Goal: Browse casually: Explore the website without a specific task or goal

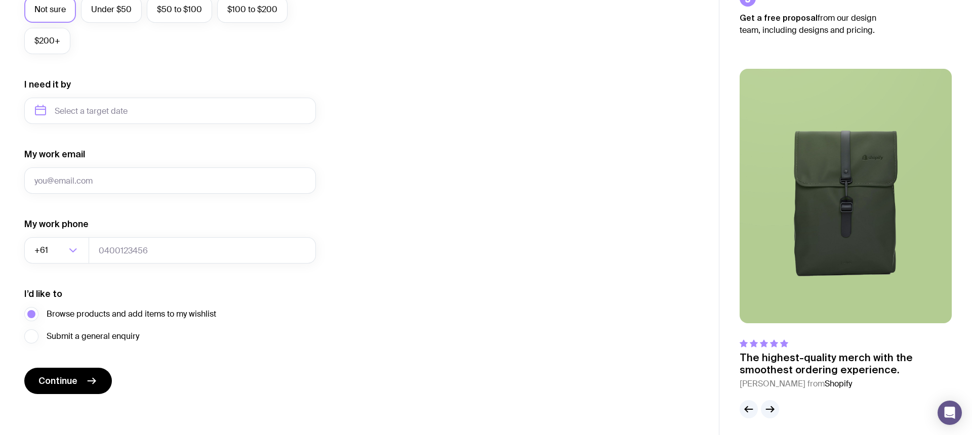
scroll to position [425, 0]
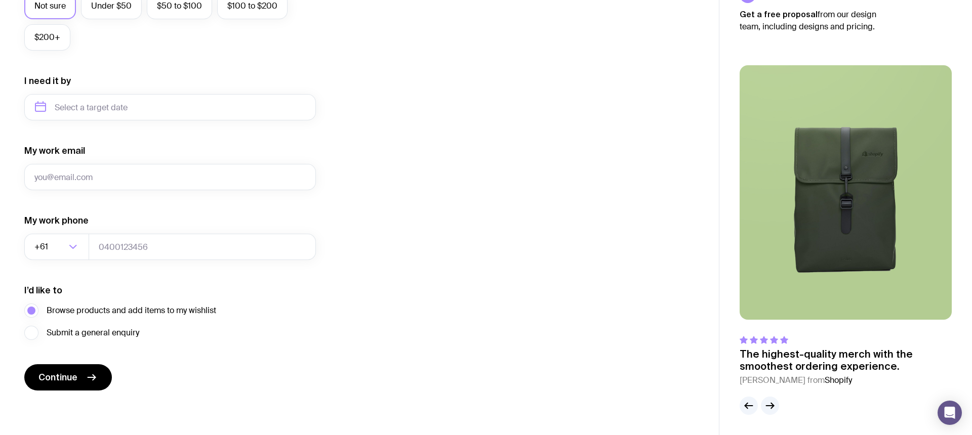
click at [785, 218] on img at bounding box center [845, 192] width 212 height 255
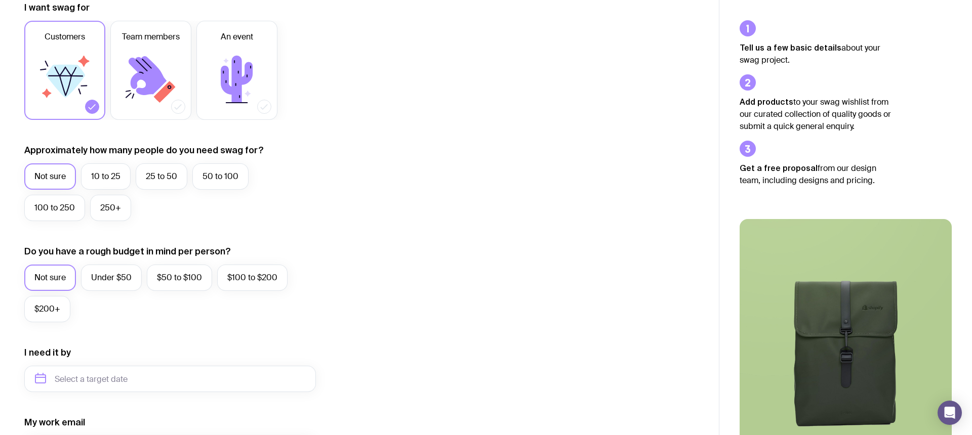
scroll to position [0, 0]
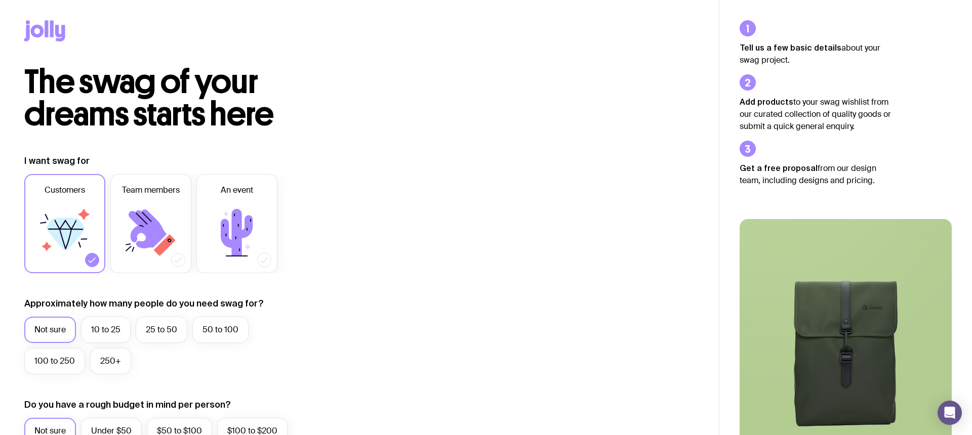
click at [38, 31] on icon at bounding box center [44, 30] width 41 height 21
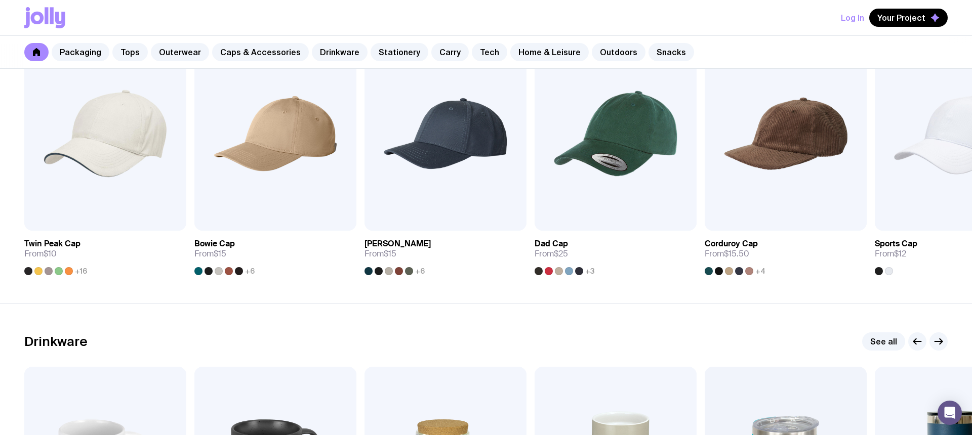
scroll to position [1193, 0]
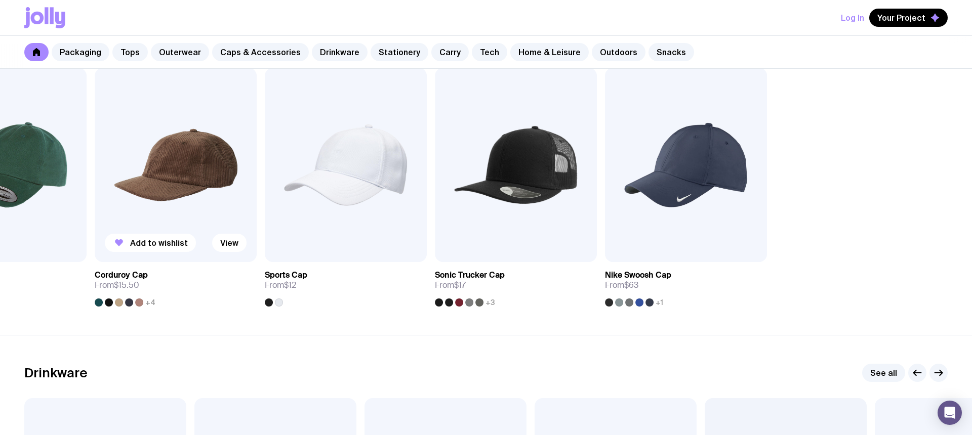
drag, startPoint x: 817, startPoint y: 196, endPoint x: 160, endPoint y: 207, distance: 656.9
click at [160, 207] on div "Add to wishlist View Twin Peak Cap From $10 +16 Add to wishlist View Bowie Cap …" at bounding box center [485, 187] width 923 height 239
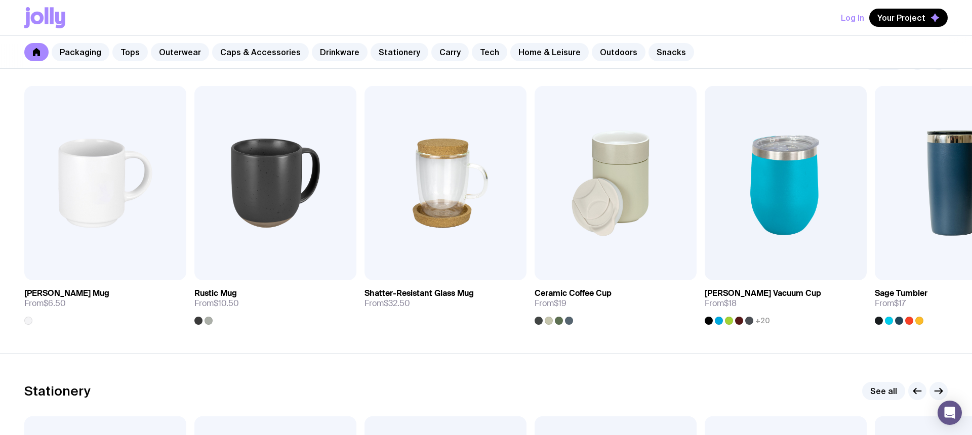
scroll to position [1507, 0]
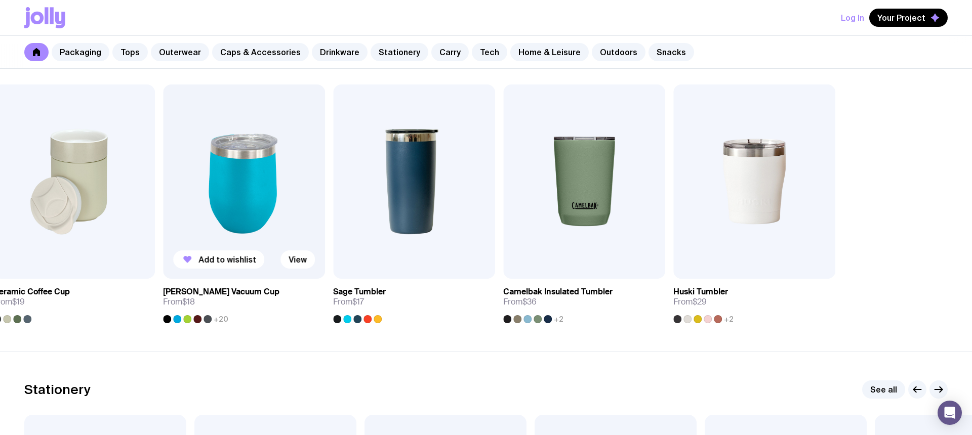
drag, startPoint x: 835, startPoint y: 207, endPoint x: 269, endPoint y: 215, distance: 566.3
click at [269, 215] on img at bounding box center [244, 182] width 162 height 194
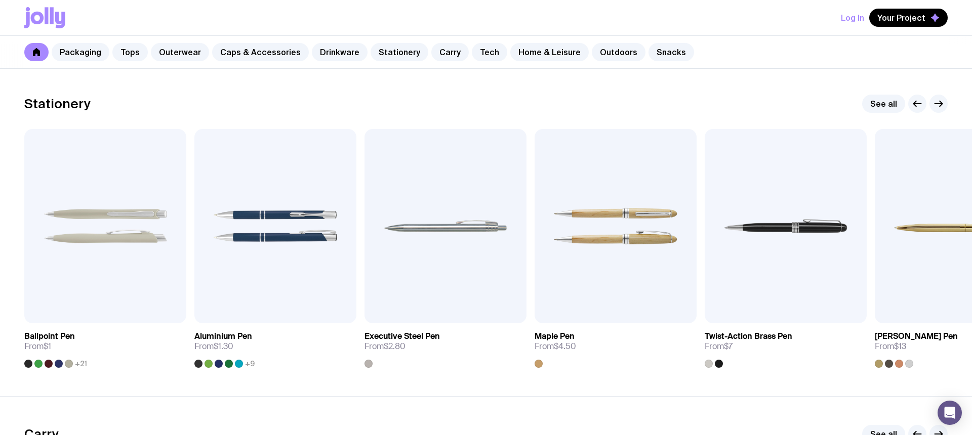
scroll to position [1793, 0]
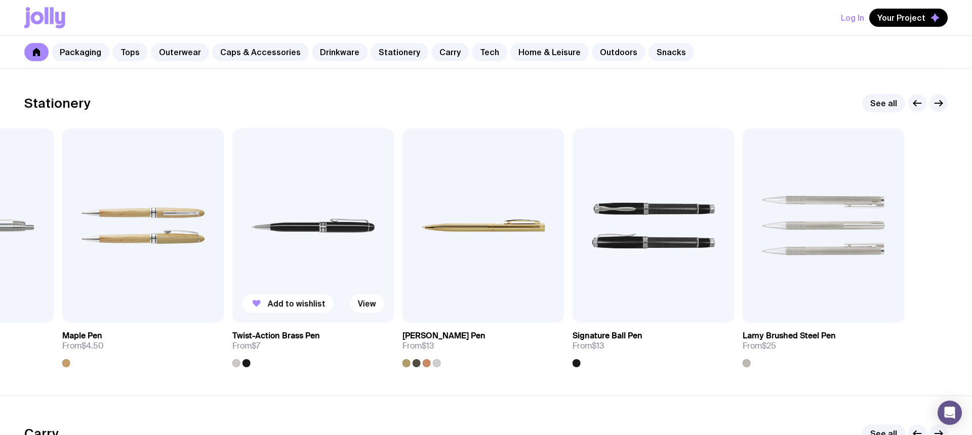
drag, startPoint x: 622, startPoint y: 245, endPoint x: 322, endPoint y: 237, distance: 300.2
click at [322, 237] on img at bounding box center [313, 226] width 162 height 194
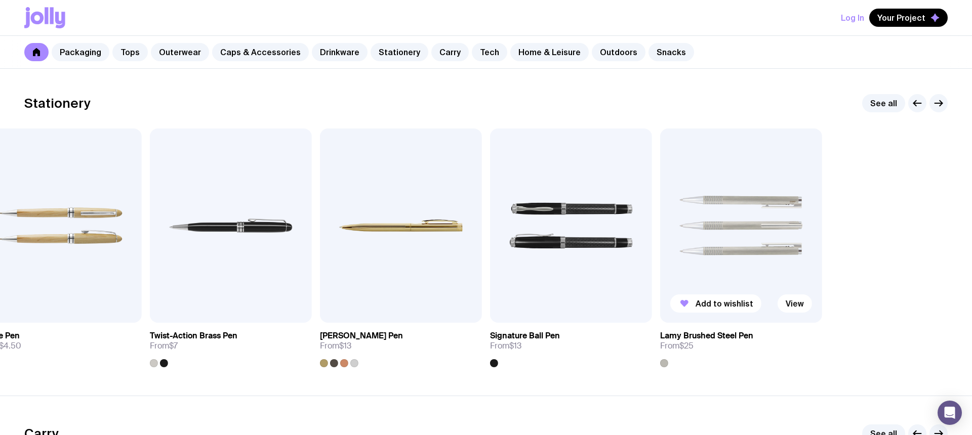
drag, startPoint x: 790, startPoint y: 245, endPoint x: 678, endPoint y: 246, distance: 112.3
click at [678, 246] on img at bounding box center [741, 226] width 162 height 194
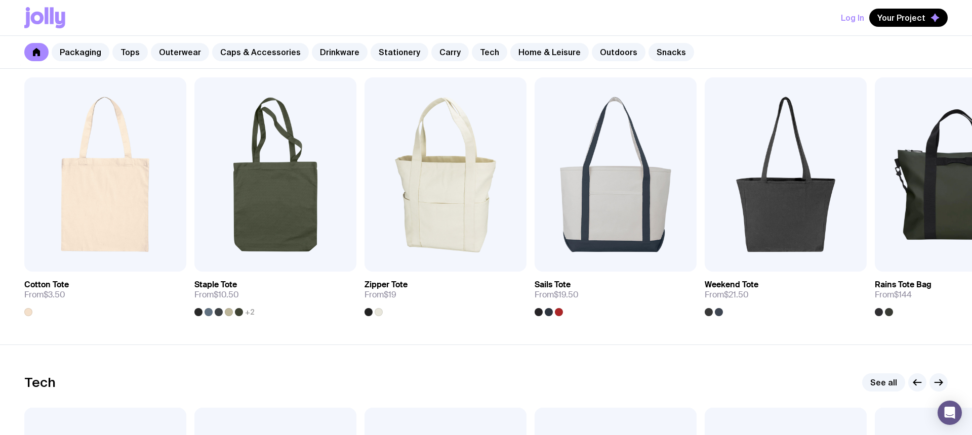
scroll to position [2171, 0]
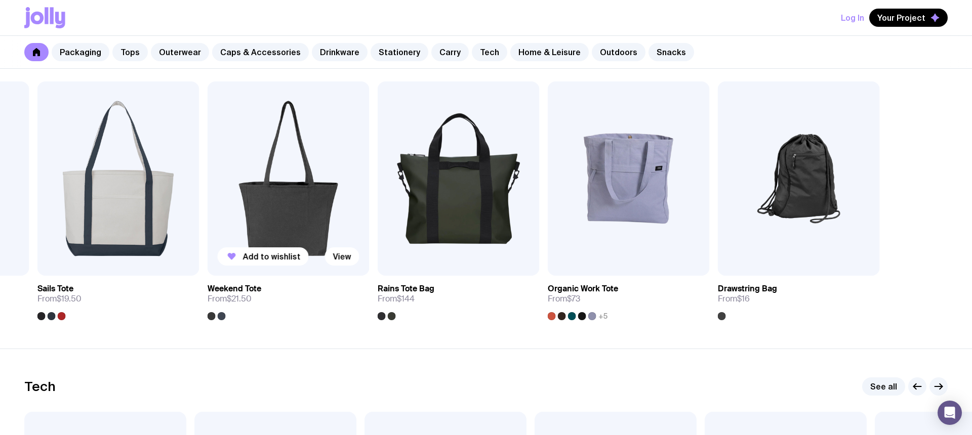
drag, startPoint x: 772, startPoint y: 214, endPoint x: 305, endPoint y: 247, distance: 467.7
click at [305, 247] on img at bounding box center [288, 178] width 162 height 194
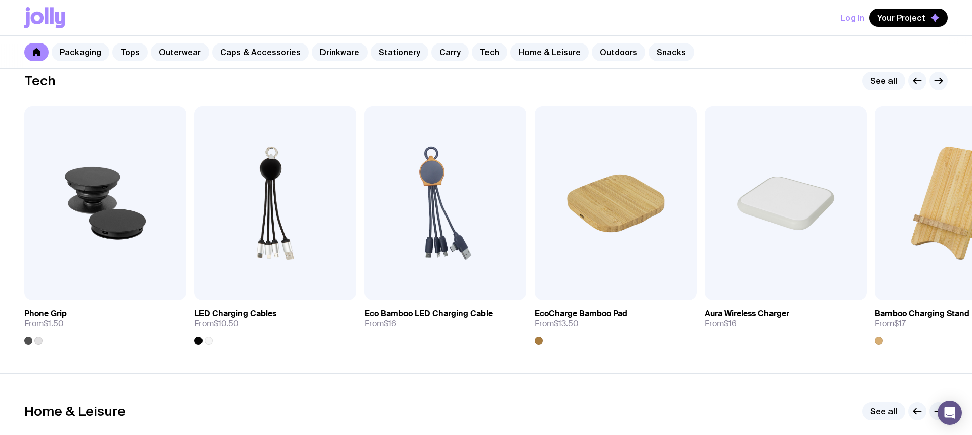
scroll to position [2490, 0]
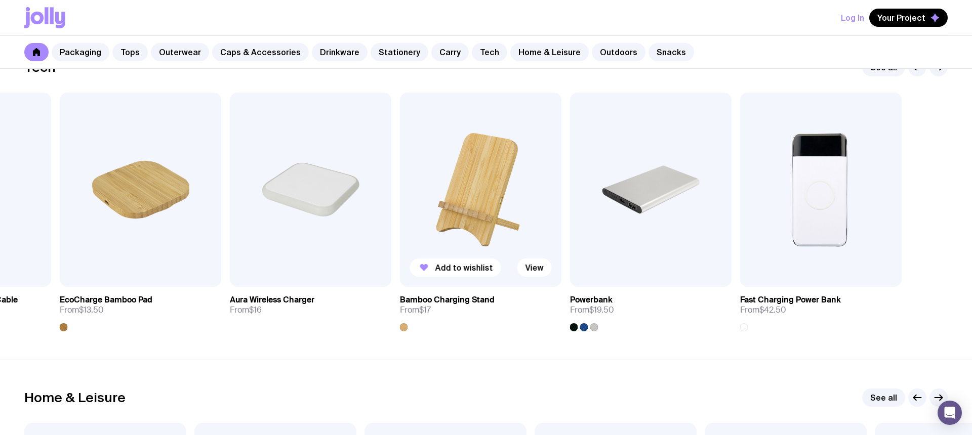
drag, startPoint x: 892, startPoint y: 175, endPoint x: 441, endPoint y: 203, distance: 451.7
click at [441, 203] on img at bounding box center [481, 190] width 162 height 194
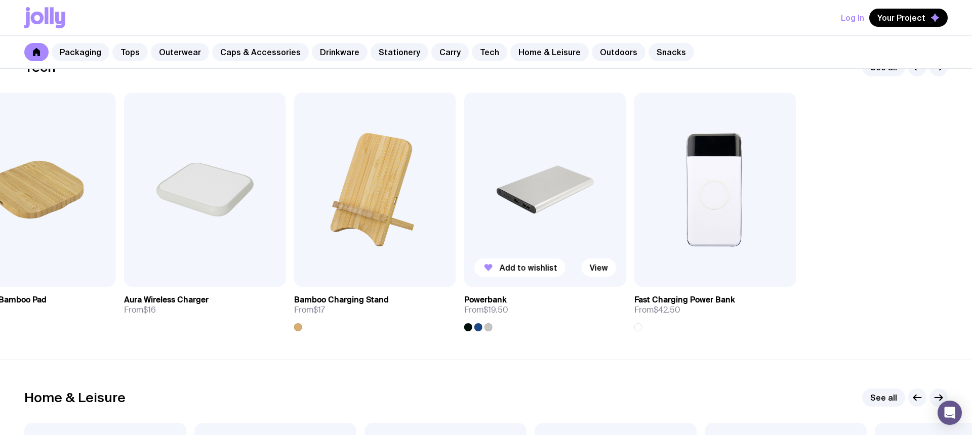
drag, startPoint x: 694, startPoint y: 202, endPoint x: 482, endPoint y: 208, distance: 212.1
click at [482, 208] on img at bounding box center [545, 190] width 162 height 194
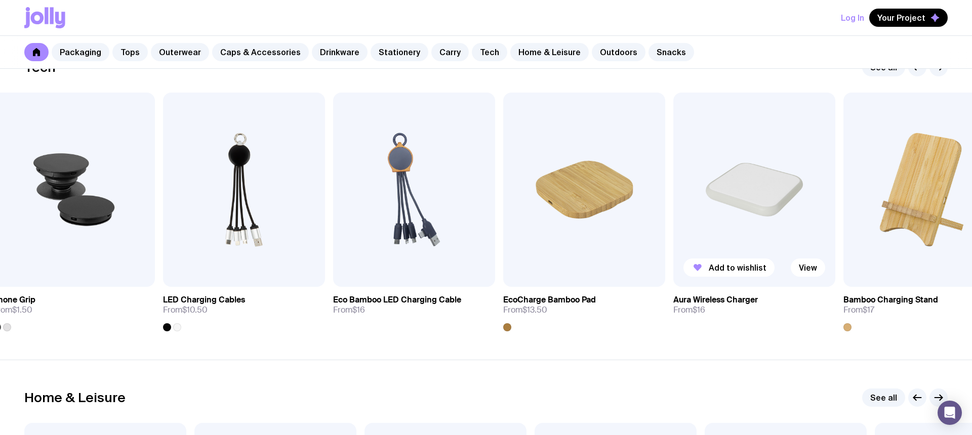
drag, startPoint x: 420, startPoint y: 202, endPoint x: 818, endPoint y: 207, distance: 398.3
click at [818, 207] on img at bounding box center [754, 190] width 162 height 194
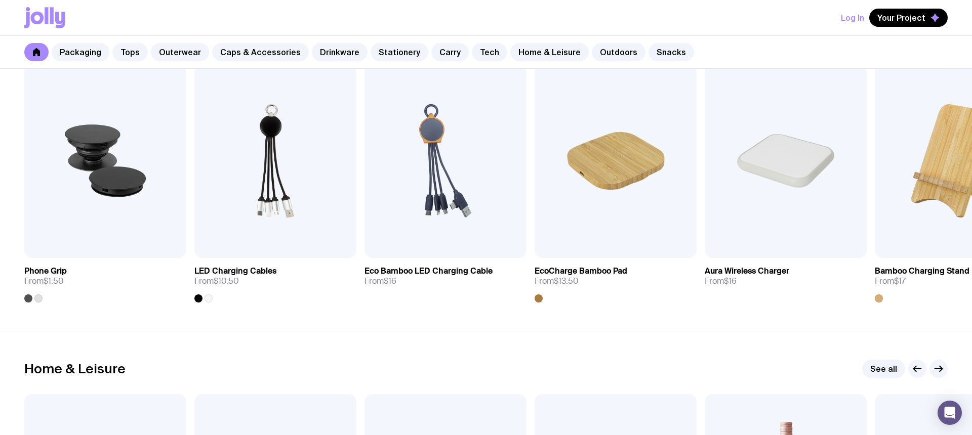
scroll to position [2517, 0]
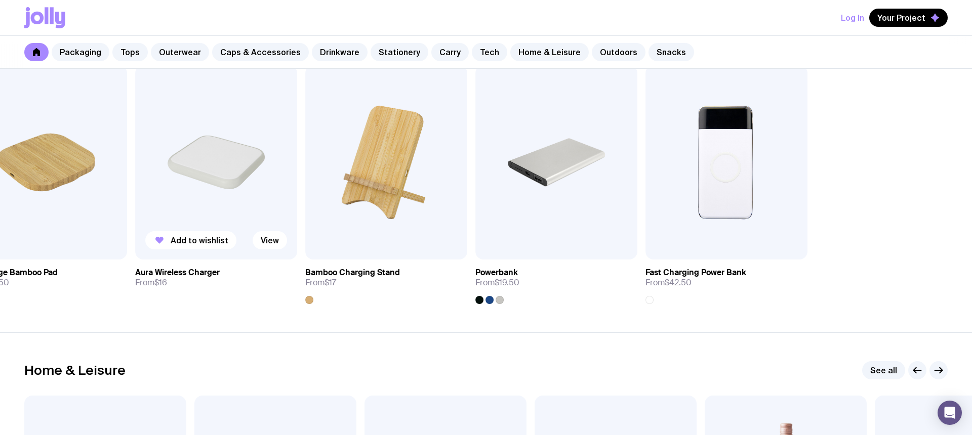
drag, startPoint x: 868, startPoint y: 166, endPoint x: 259, endPoint y: 164, distance: 609.2
click at [259, 164] on div "Add to wishlist View Phone Grip From $1.50 Add to wishlist View LED Charging Ca…" at bounding box center [485, 184] width 923 height 239
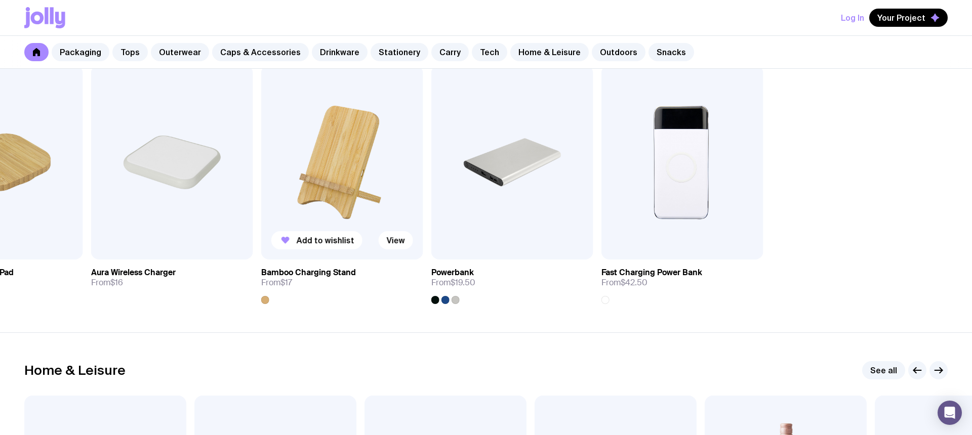
drag, startPoint x: 574, startPoint y: 145, endPoint x: 304, endPoint y: 139, distance: 269.8
click at [304, 139] on img at bounding box center [342, 162] width 162 height 194
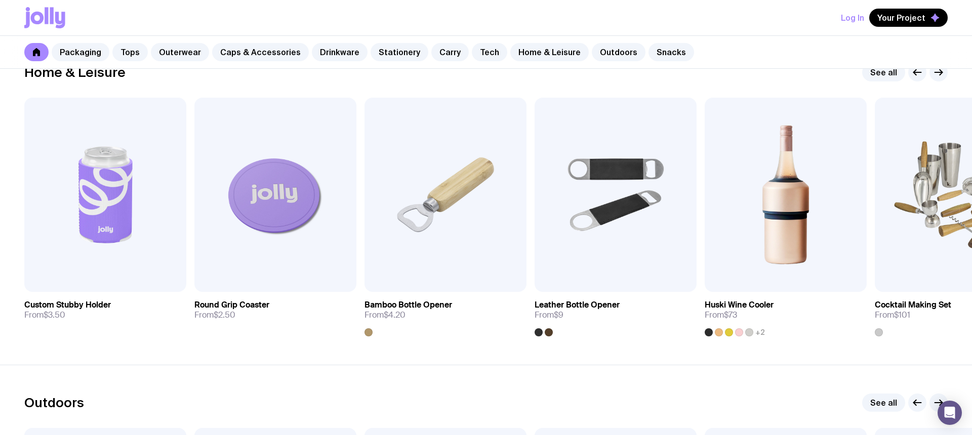
scroll to position [2827, 0]
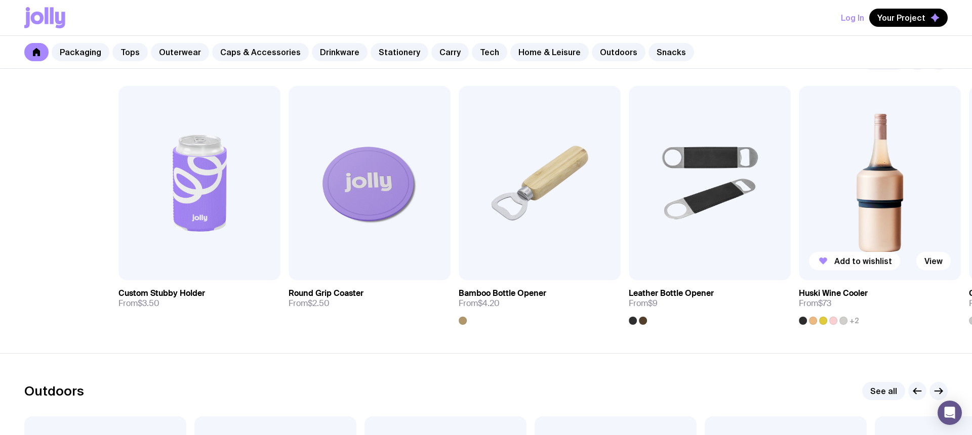
drag, startPoint x: 776, startPoint y: 195, endPoint x: 890, endPoint y: 199, distance: 113.9
click at [890, 199] on img at bounding box center [879, 183] width 162 height 194
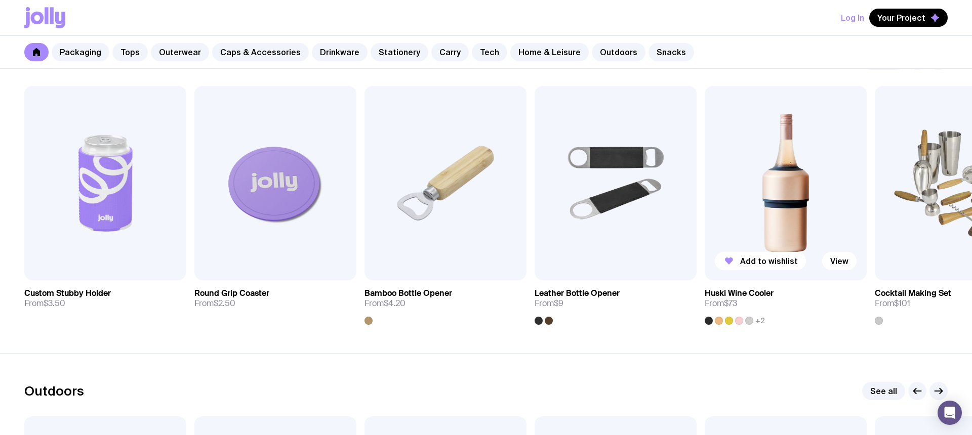
scroll to position [2828, 0]
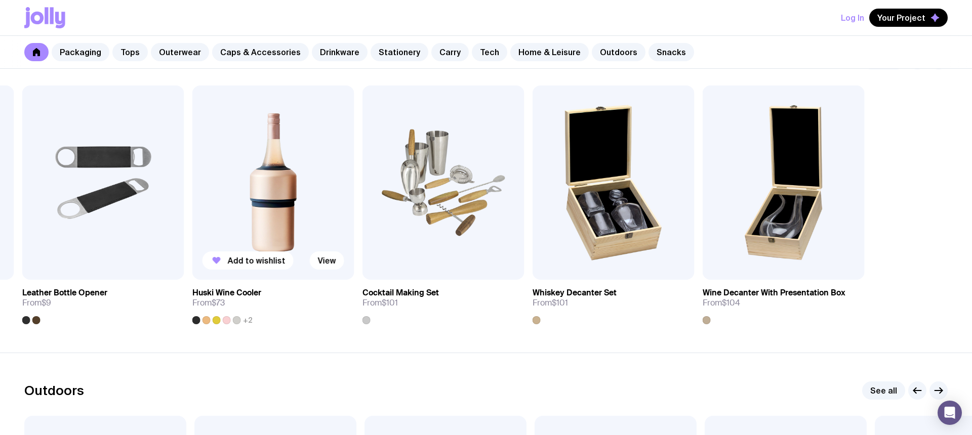
drag, startPoint x: 878, startPoint y: 195, endPoint x: 325, endPoint y: 184, distance: 552.7
click at [328, 184] on div "Add to wishlist View Custom Stubby Holder From $3.50 Add to wishlist View Round…" at bounding box center [485, 205] width 923 height 239
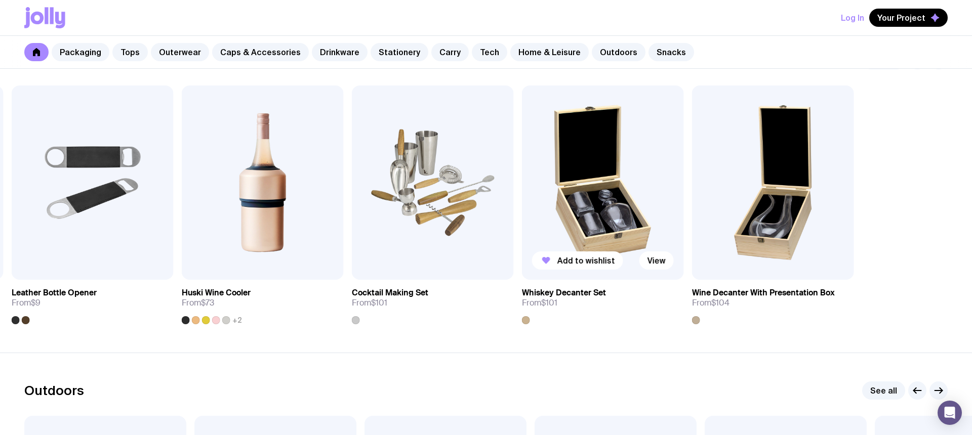
drag, startPoint x: 756, startPoint y: 190, endPoint x: 617, endPoint y: 186, distance: 139.7
click at [642, 188] on img at bounding box center [603, 183] width 162 height 194
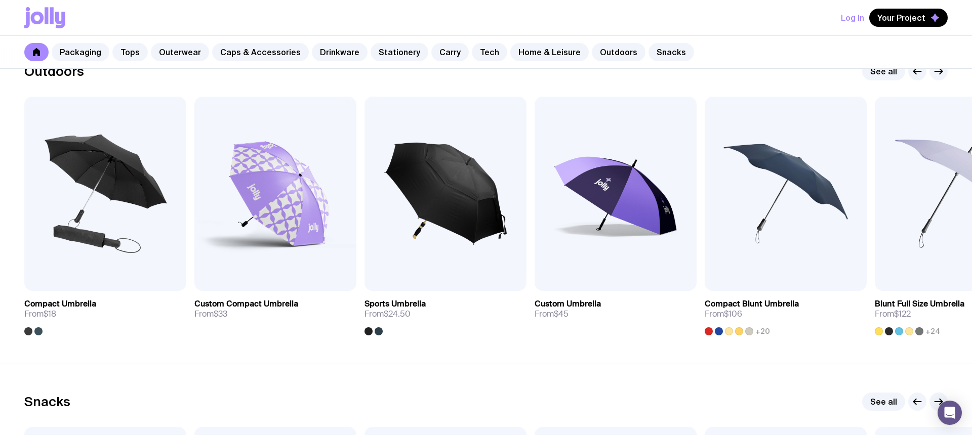
scroll to position [3186, 0]
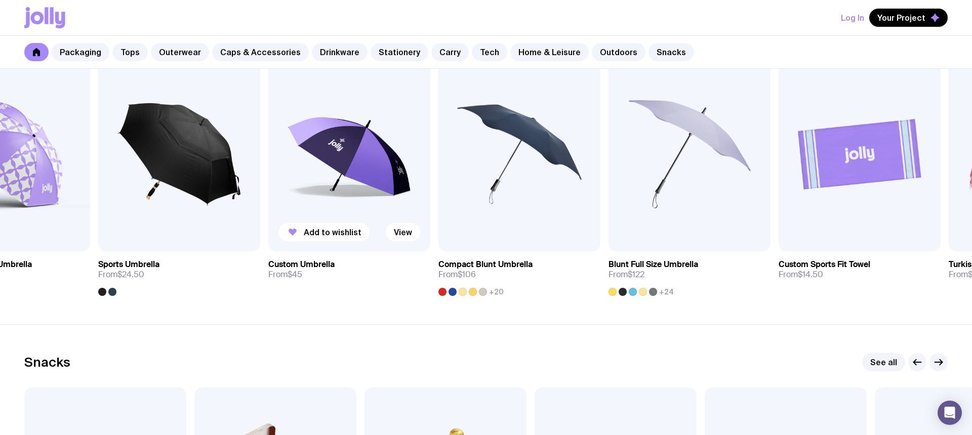
drag, startPoint x: 678, startPoint y: 184, endPoint x: 352, endPoint y: 179, distance: 325.4
click at [352, 179] on img at bounding box center [349, 154] width 162 height 194
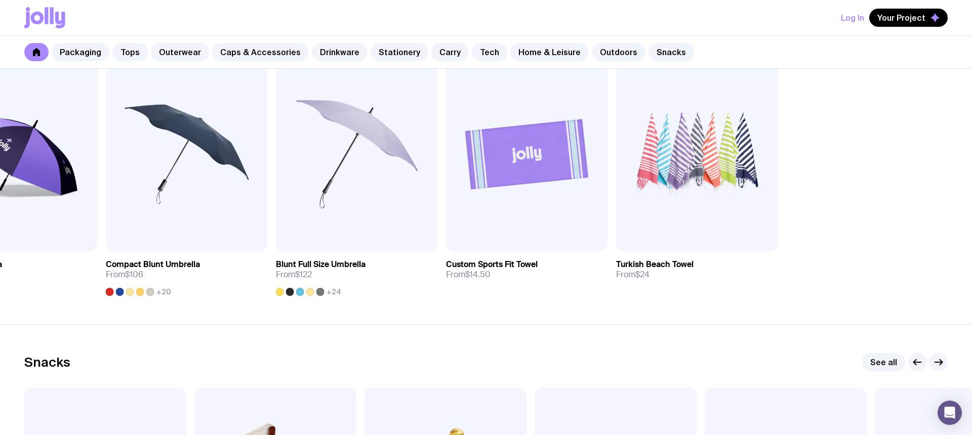
drag, startPoint x: 646, startPoint y: 171, endPoint x: 432, endPoint y: 164, distance: 213.6
click at [432, 164] on div "Add to wishlist View Compact Umbrella From $18 Add to wishlist View Custom Comp…" at bounding box center [485, 176] width 923 height 239
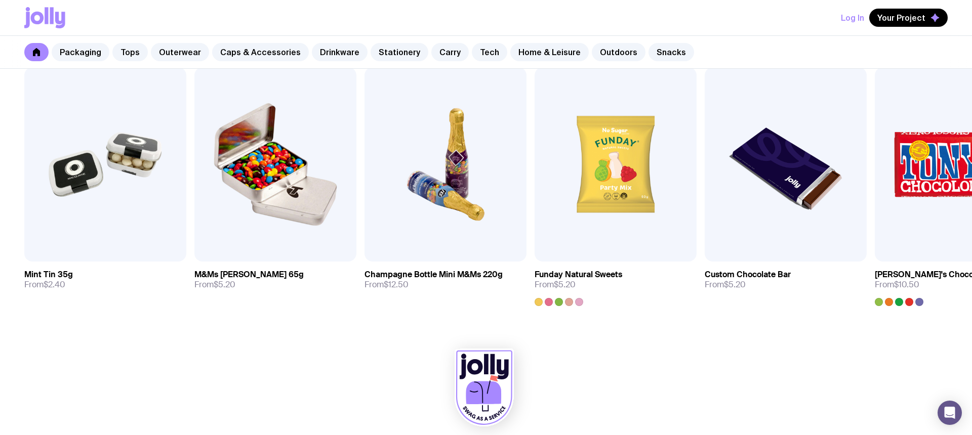
scroll to position [3507, 0]
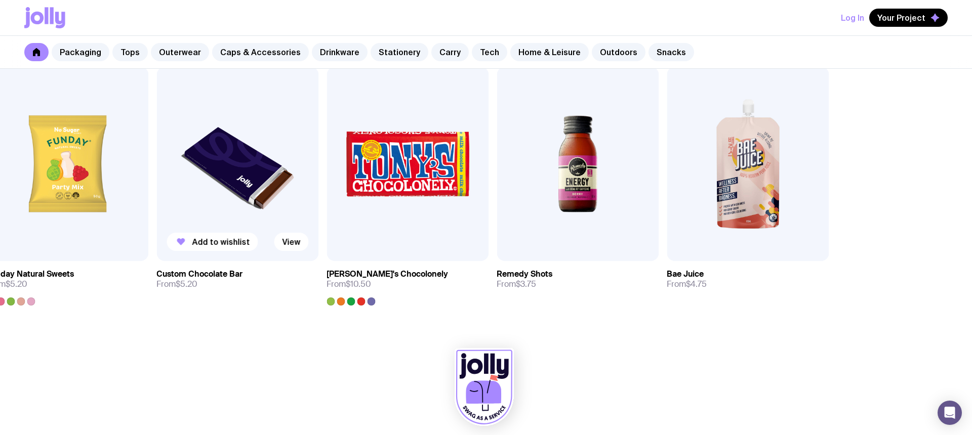
drag, startPoint x: 752, startPoint y: 224, endPoint x: 175, endPoint y: 230, distance: 577.9
click at [175, 230] on img at bounding box center [237, 164] width 162 height 194
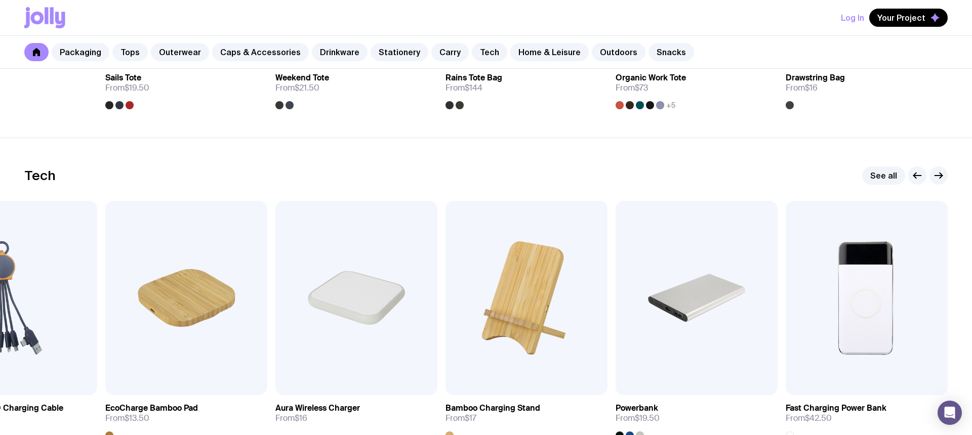
scroll to position [2384, 0]
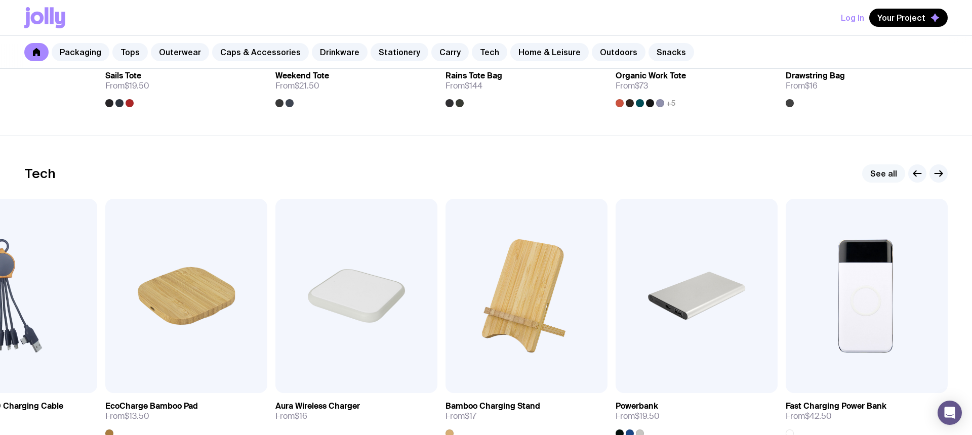
click at [891, 173] on link "See all" at bounding box center [883, 173] width 43 height 18
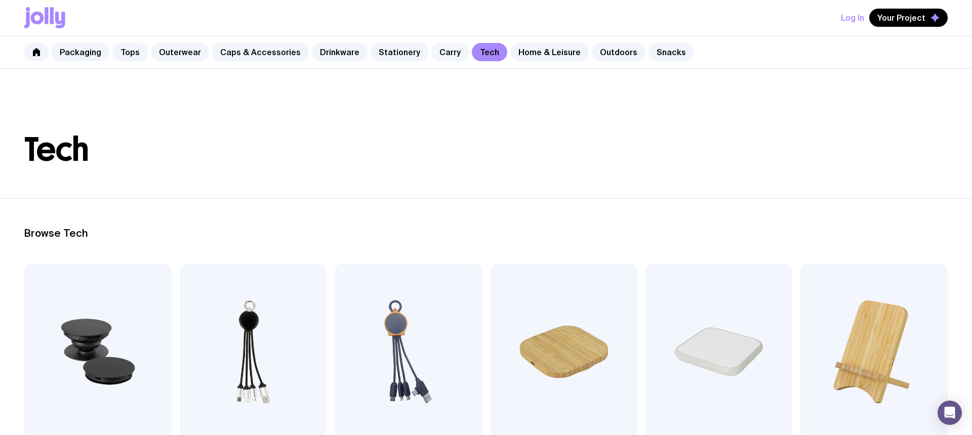
click at [450, 49] on link "Carry" at bounding box center [449, 52] width 37 height 18
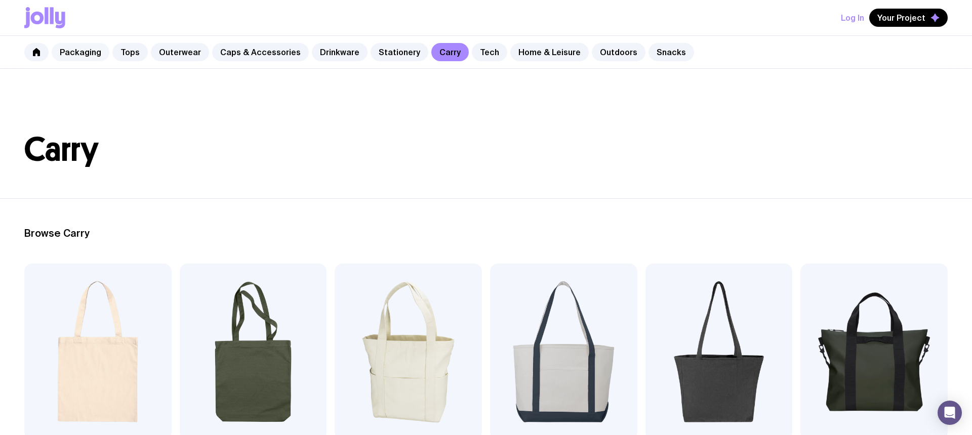
click at [74, 47] on link "Packaging" at bounding box center [81, 52] width 58 height 18
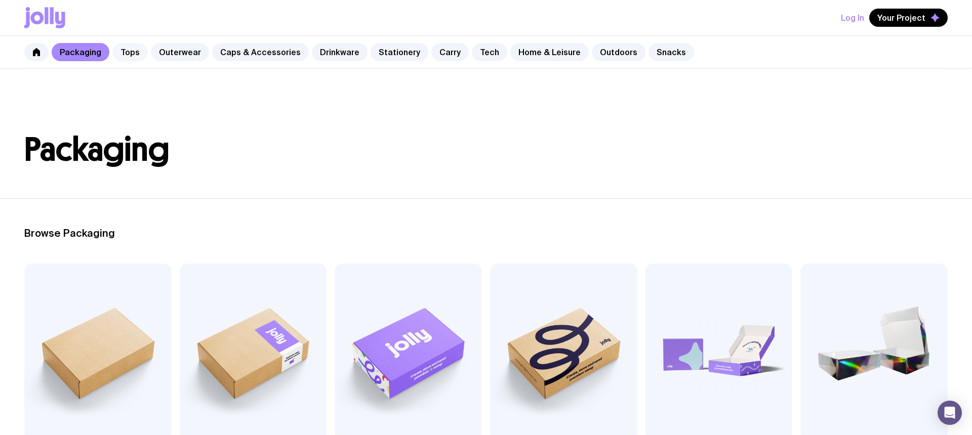
click at [125, 54] on link "Tops" at bounding box center [129, 52] width 35 height 18
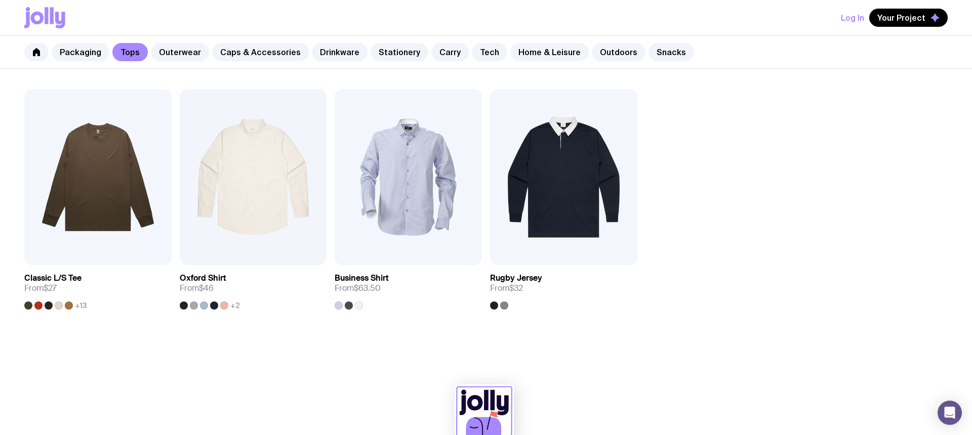
scroll to position [676, 0]
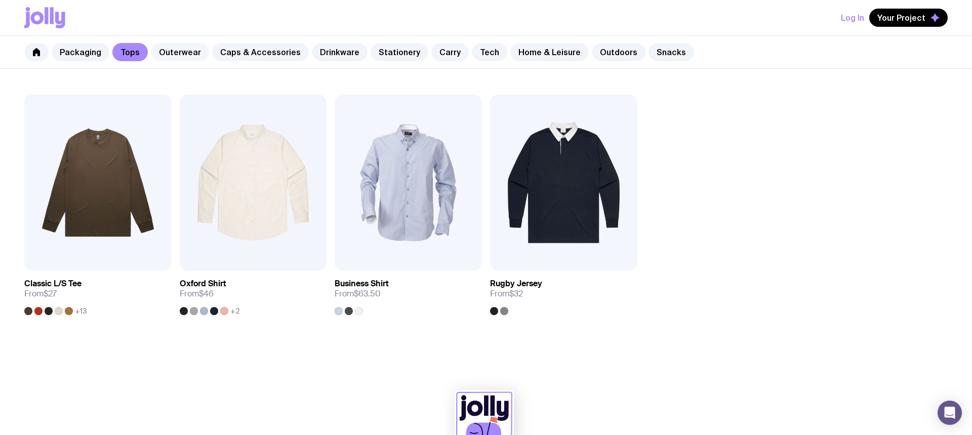
click at [175, 55] on link "Outerwear" at bounding box center [180, 52] width 58 height 18
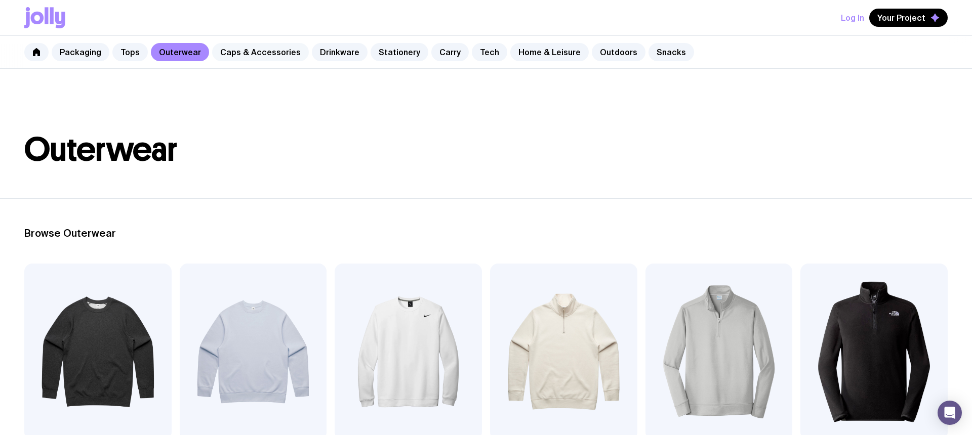
click at [235, 55] on link "Caps & Accessories" at bounding box center [260, 52] width 97 height 18
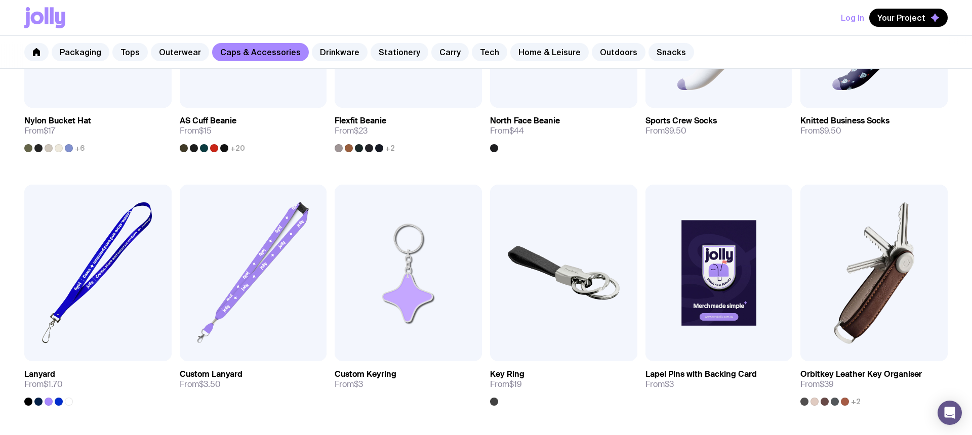
scroll to position [828, 0]
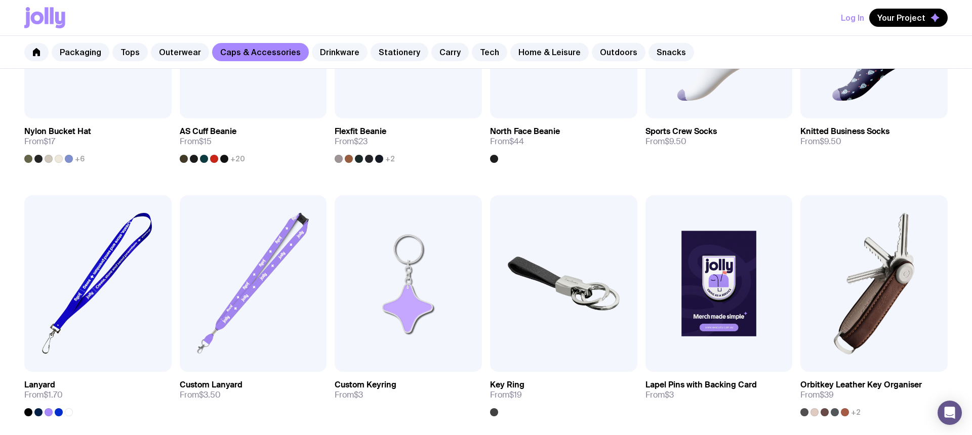
click at [325, 49] on link "Drinkware" at bounding box center [340, 52] width 56 height 18
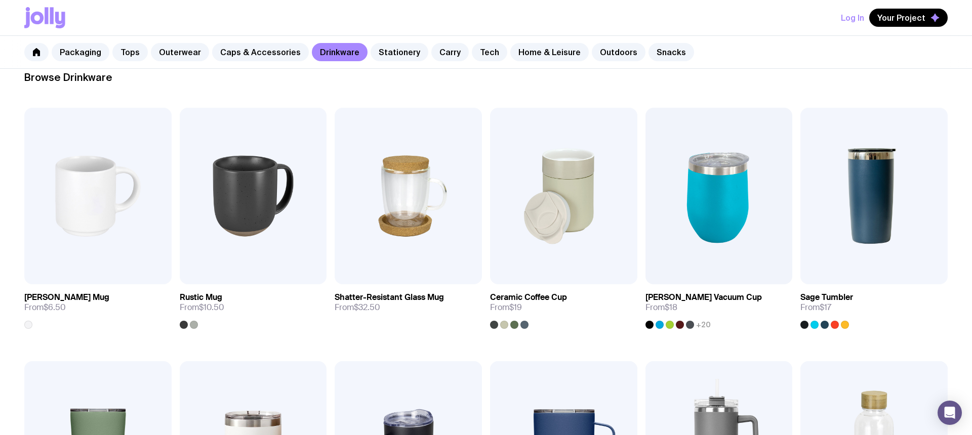
scroll to position [158, 0]
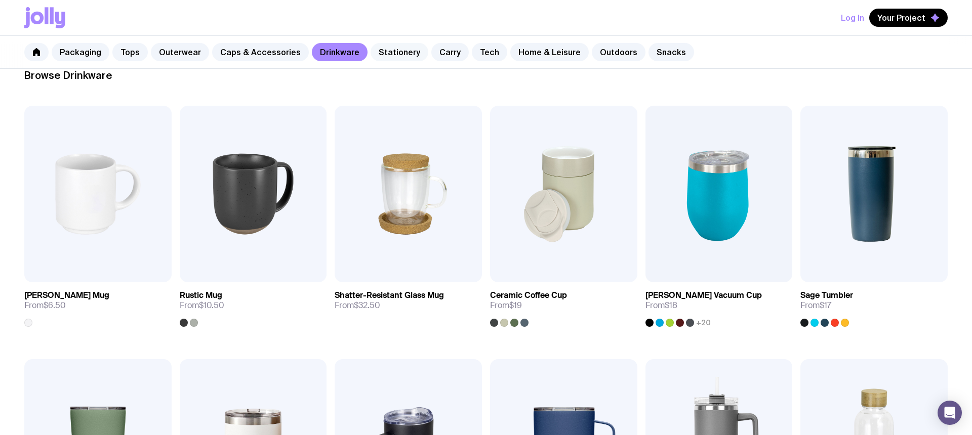
click at [386, 55] on link "Stationery" at bounding box center [399, 52] width 58 height 18
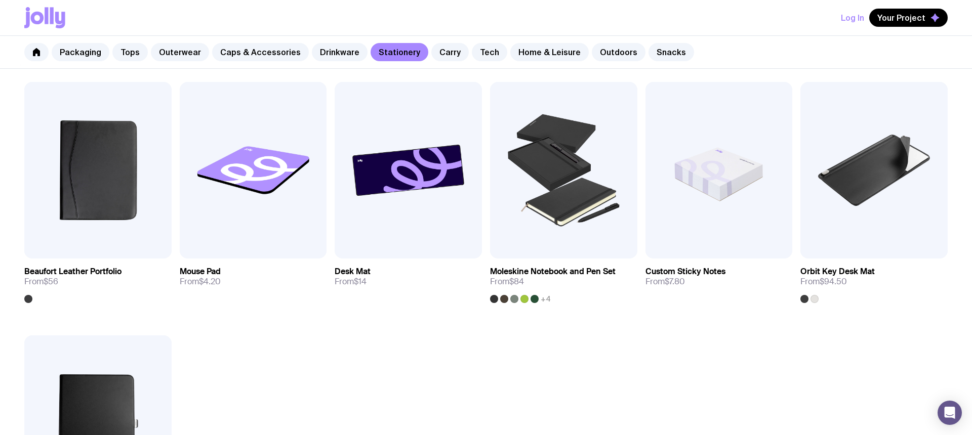
scroll to position [938, 0]
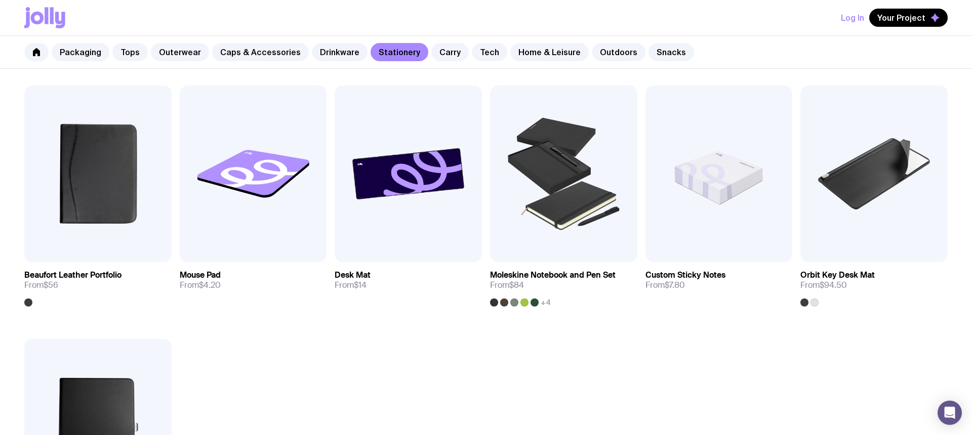
click at [417, 58] on div "Packaging Tops Outerwear Caps & Accessories Drinkware Stationery Carry Tech Hom…" at bounding box center [486, 52] width 972 height 33
click at [431, 58] on link "Carry" at bounding box center [449, 52] width 37 height 18
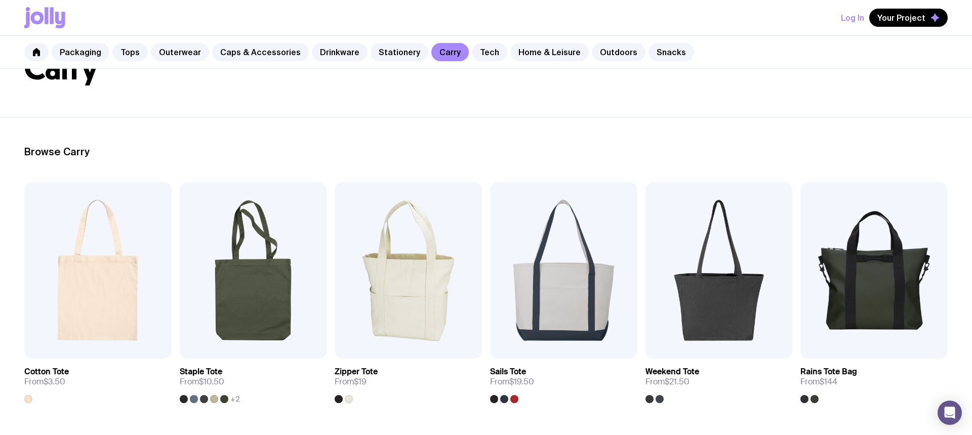
scroll to position [63, 0]
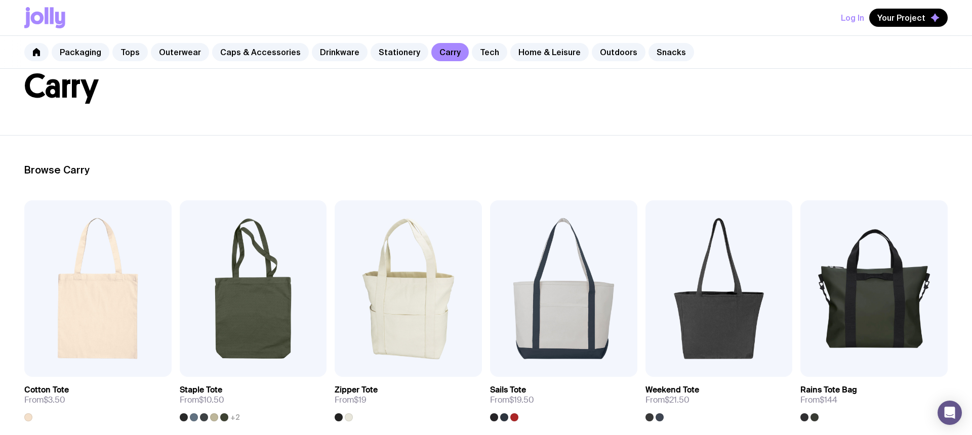
drag, startPoint x: 478, startPoint y: 50, endPoint x: 525, endPoint y: 128, distance: 91.0
click at [478, 50] on link "Tech" at bounding box center [489, 52] width 35 height 18
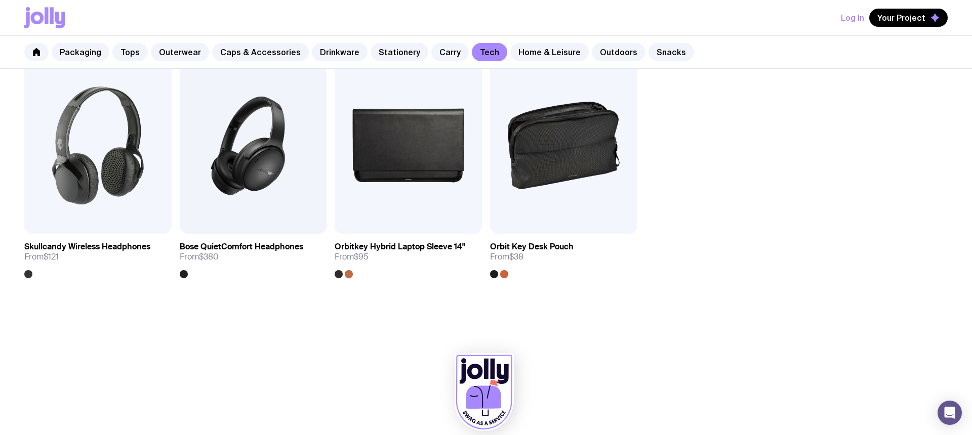
scroll to position [1210, 0]
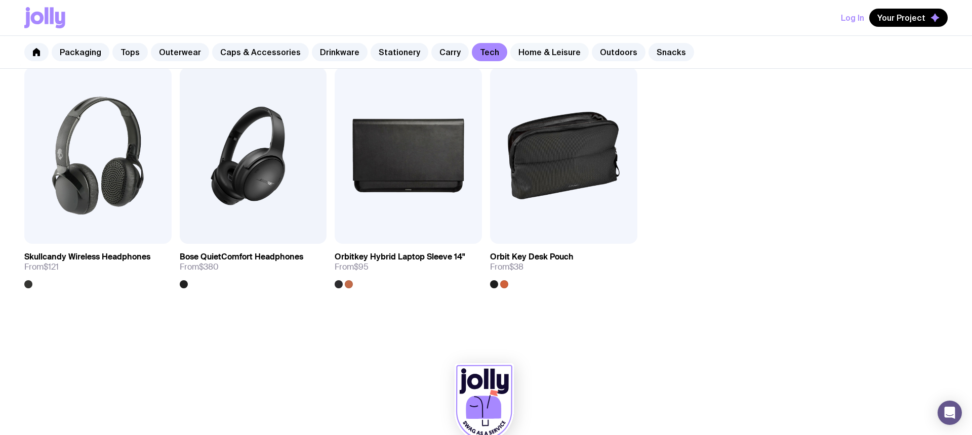
click at [531, 53] on link "Home & Leisure" at bounding box center [549, 52] width 78 height 18
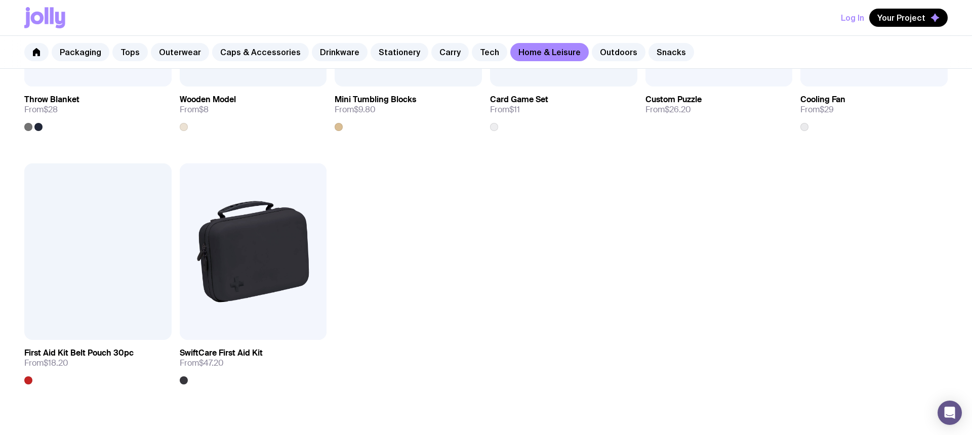
scroll to position [1372, 0]
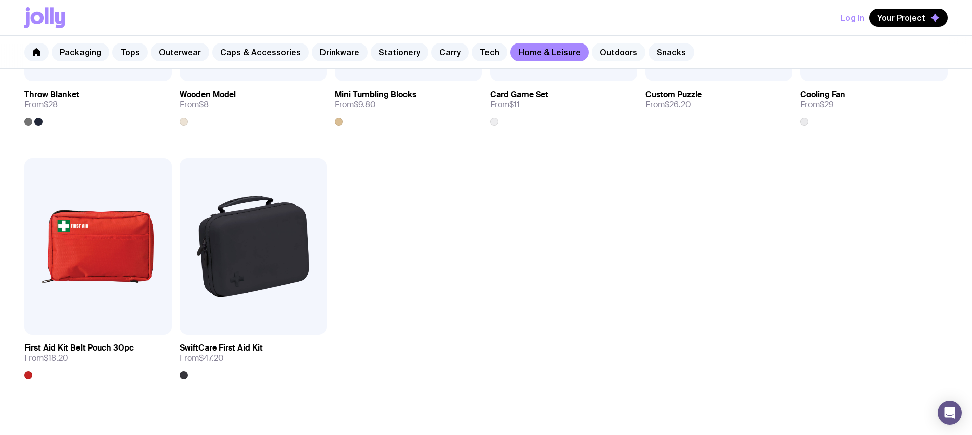
click at [601, 52] on link "Outdoors" at bounding box center [619, 52] width 54 height 18
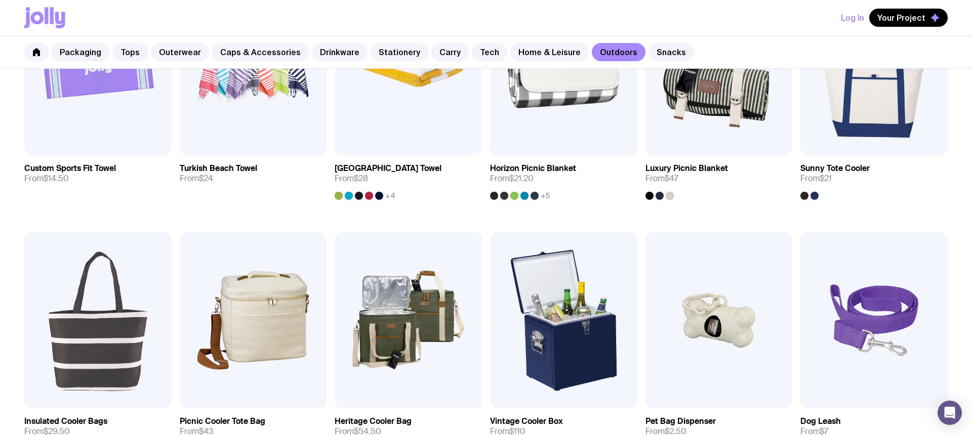
scroll to position [532, 0]
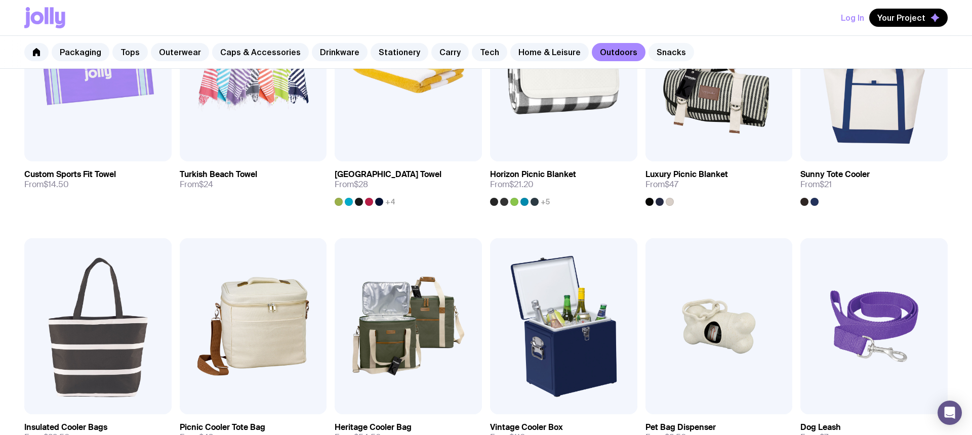
click at [655, 53] on link "Snacks" at bounding box center [671, 52] width 46 height 18
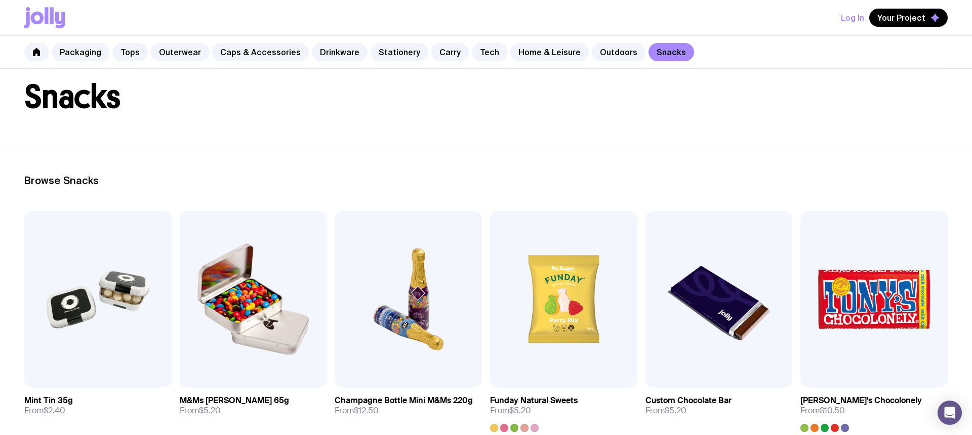
scroll to position [47, 0]
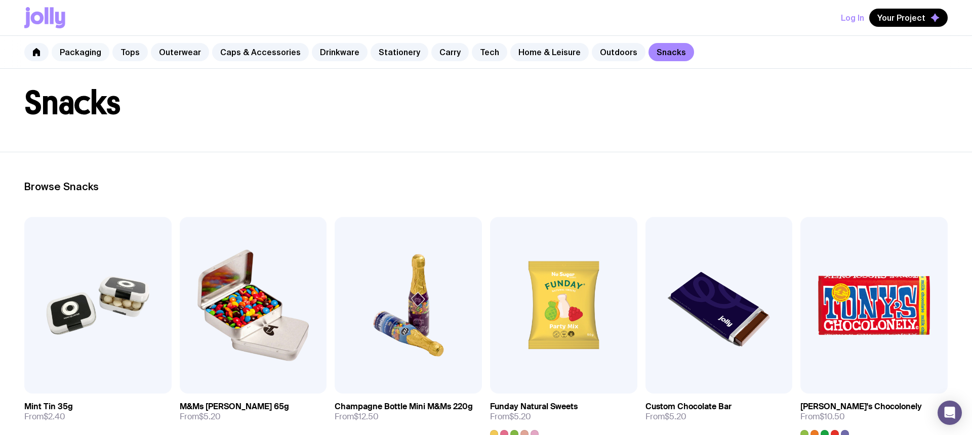
click at [81, 55] on link "Packaging" at bounding box center [81, 52] width 58 height 18
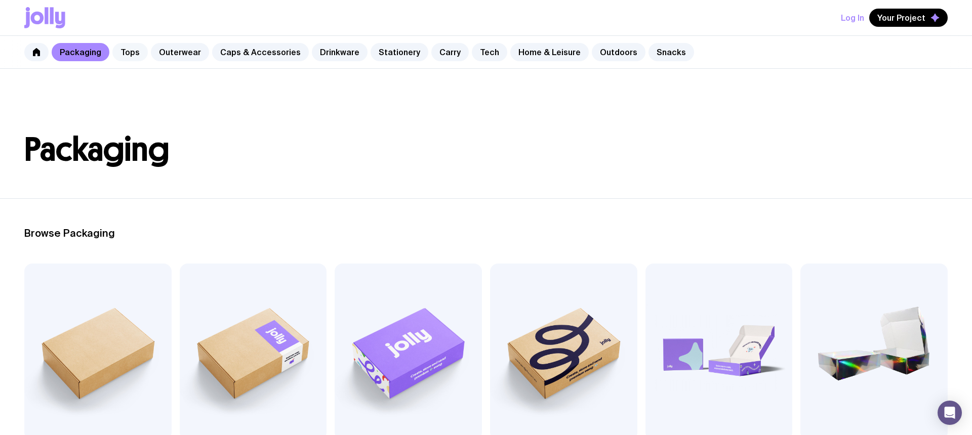
click at [128, 54] on link "Tops" at bounding box center [129, 52] width 35 height 18
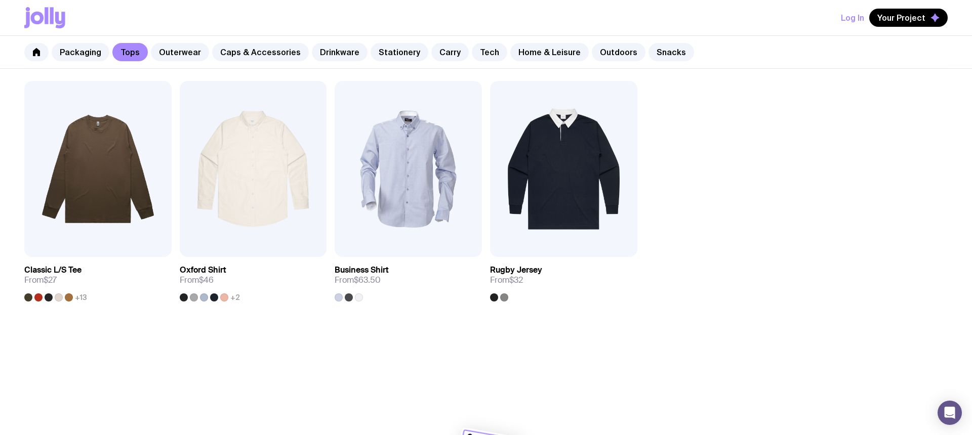
scroll to position [728, 0]
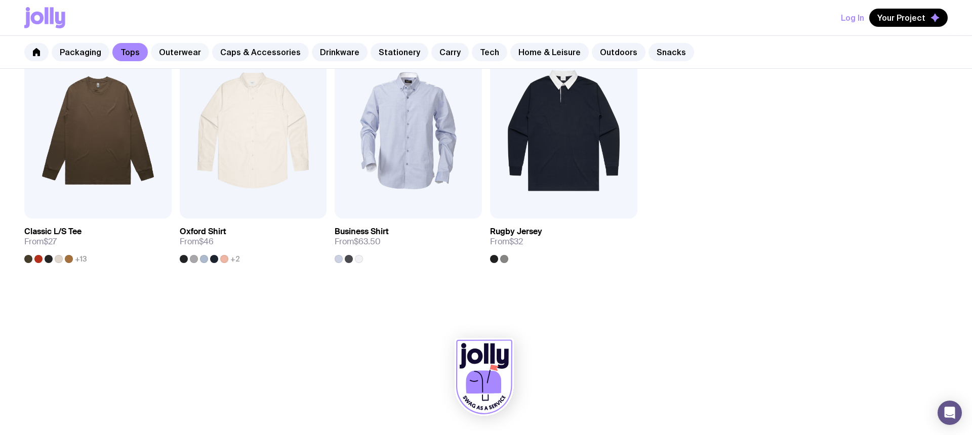
click at [178, 48] on link "Outerwear" at bounding box center [180, 52] width 58 height 18
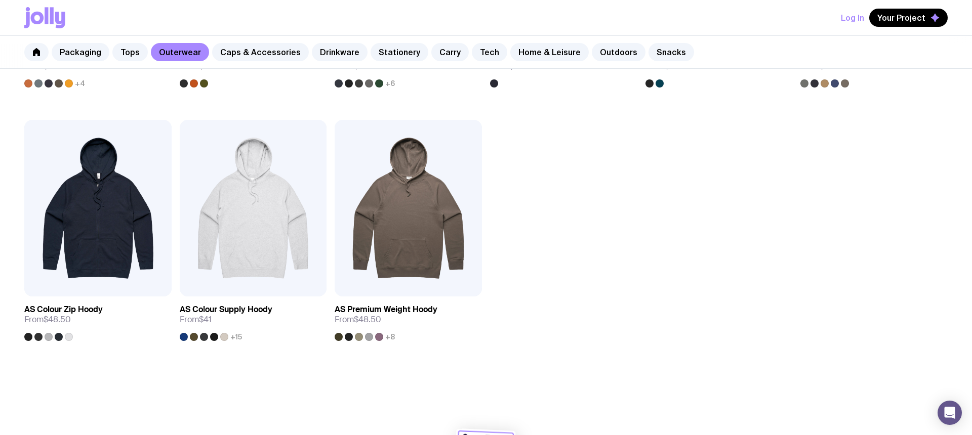
scroll to position [982, 0]
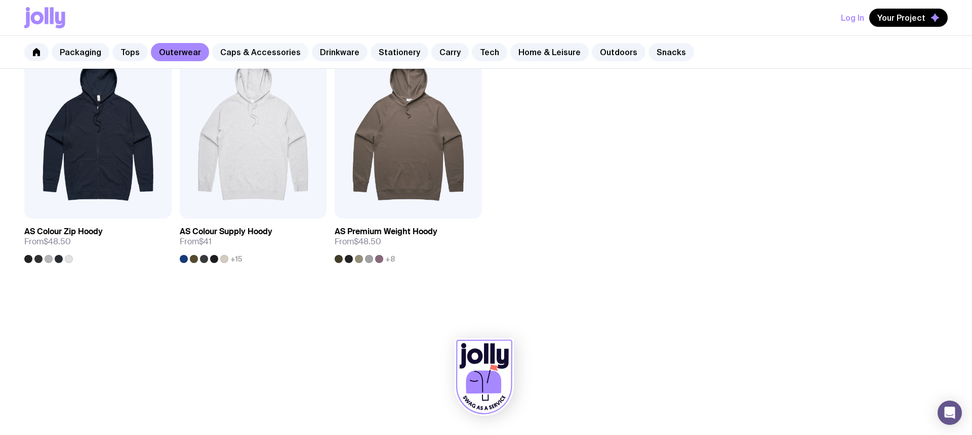
click at [255, 49] on link "Caps & Accessories" at bounding box center [260, 52] width 97 height 18
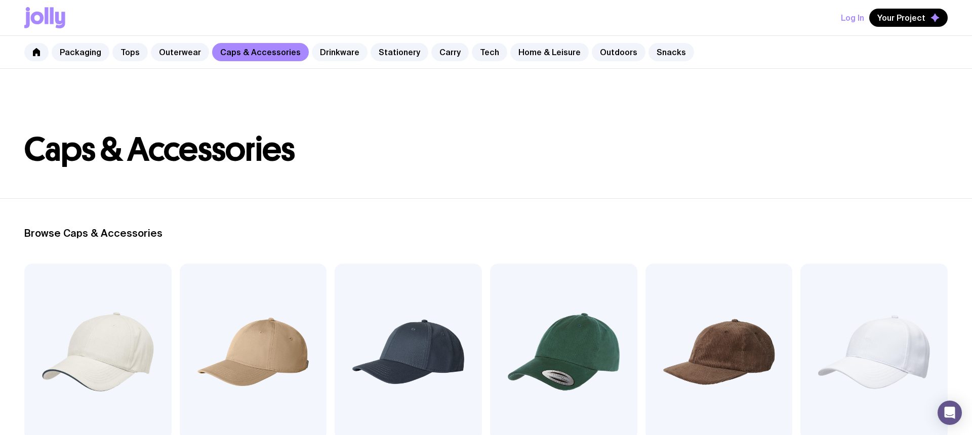
click at [331, 48] on link "Drinkware" at bounding box center [340, 52] width 56 height 18
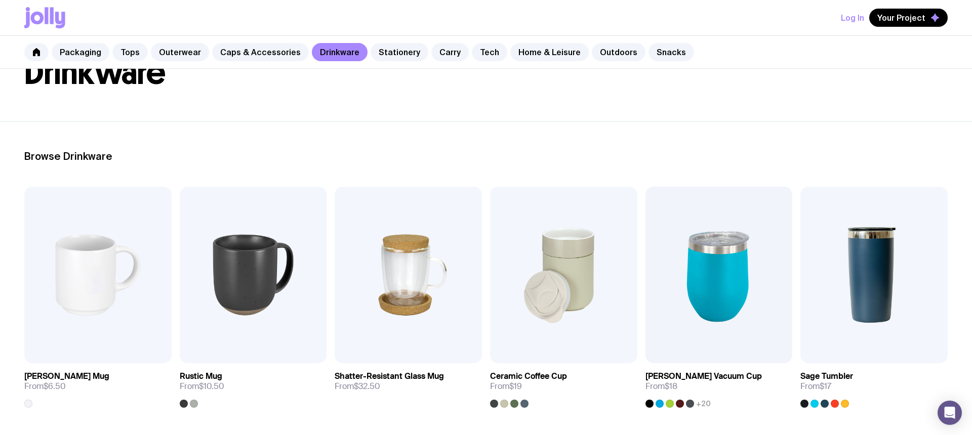
scroll to position [97, 0]
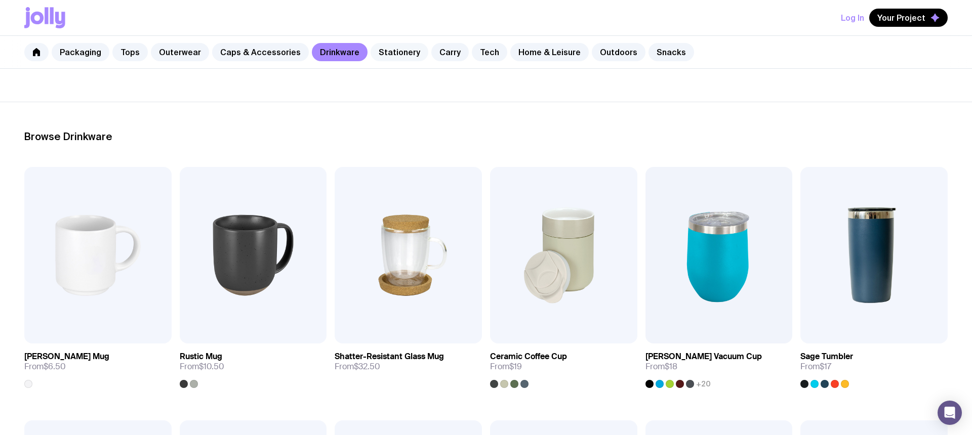
click at [394, 49] on link "Stationery" at bounding box center [399, 52] width 58 height 18
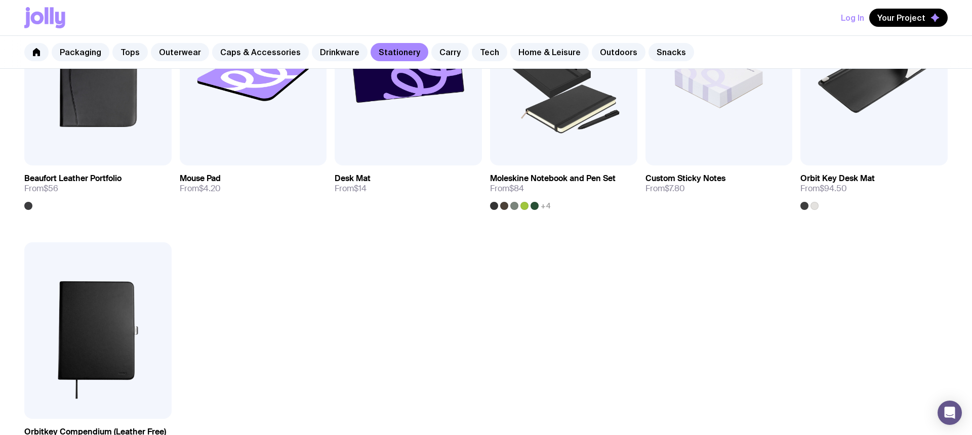
scroll to position [1052, 0]
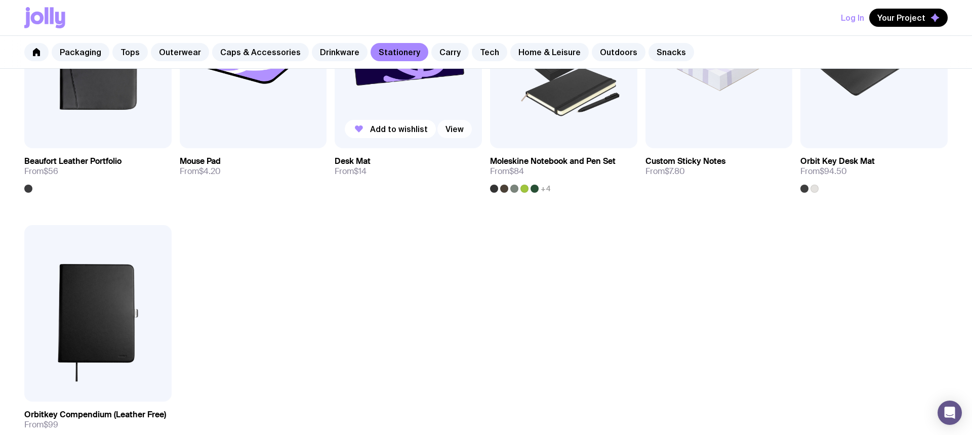
click at [453, 132] on link "View" at bounding box center [454, 129] width 34 height 18
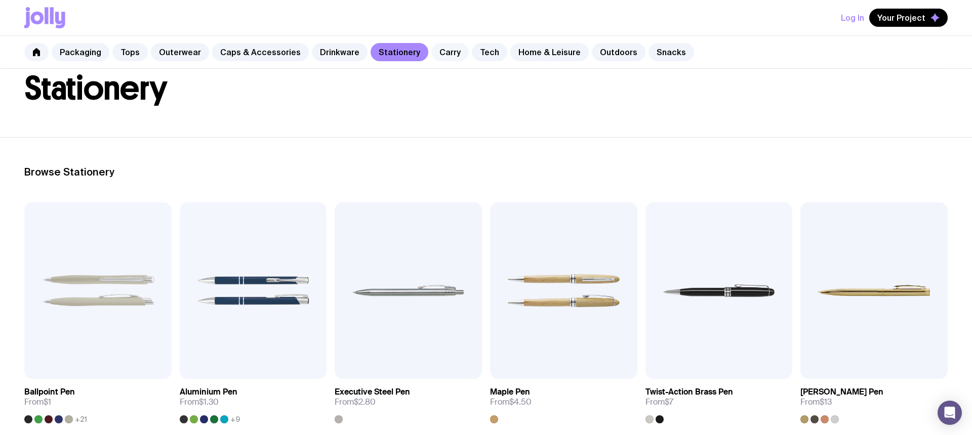
scroll to position [57, 0]
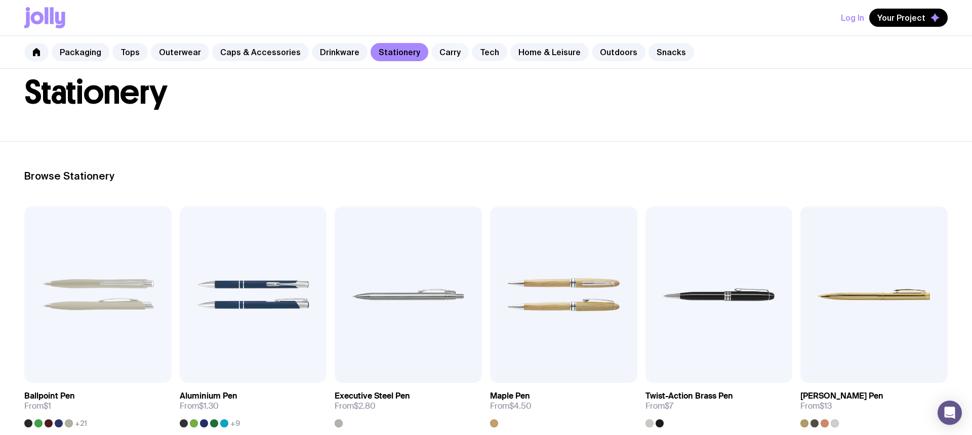
click at [431, 55] on link "Carry" at bounding box center [449, 52] width 37 height 18
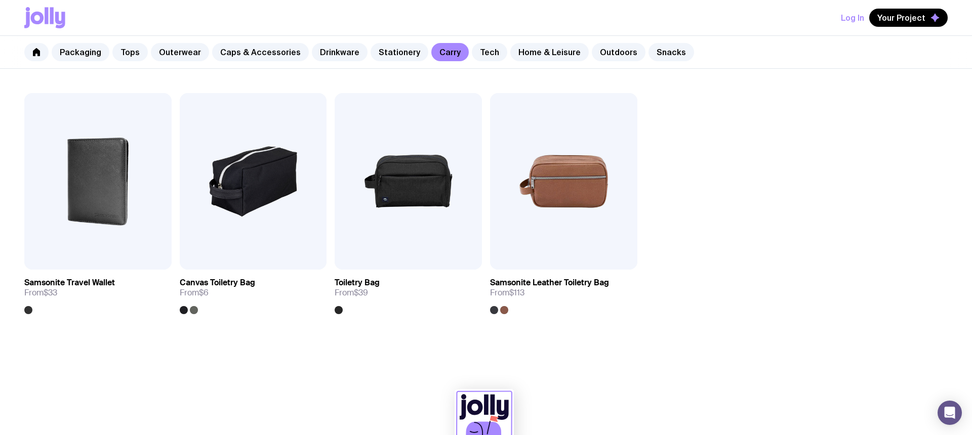
click at [467, 42] on div "Packaging Tops Outerwear Caps & Accessories Drinkware Stationery Carry Tech Hom…" at bounding box center [486, 52] width 972 height 33
click at [472, 50] on link "Tech" at bounding box center [489, 52] width 35 height 18
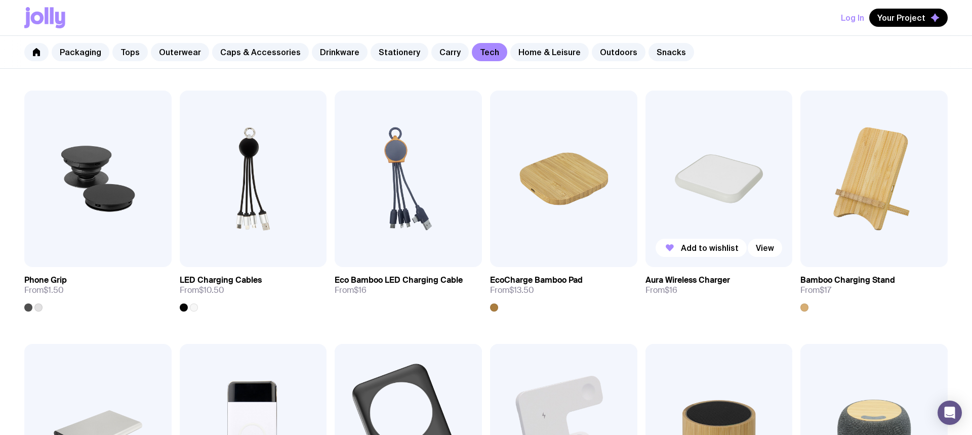
scroll to position [130, 0]
